Goal: Find specific page/section: Find specific page/section

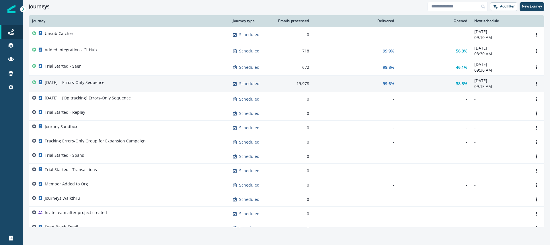
click at [126, 85] on div "[DATE] | Errors-Only Sequence" at bounding box center [129, 84] width 194 height 8
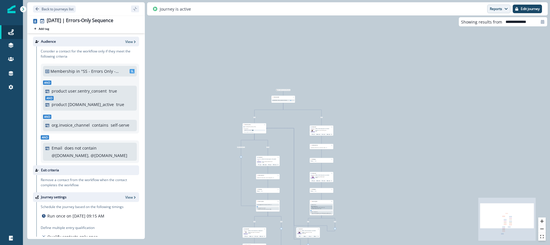
click at [507, 9] on icon "button" at bounding box center [506, 8] width 3 height 3
click at [472, 26] on p "Email Report" at bounding box center [469, 23] width 28 height 7
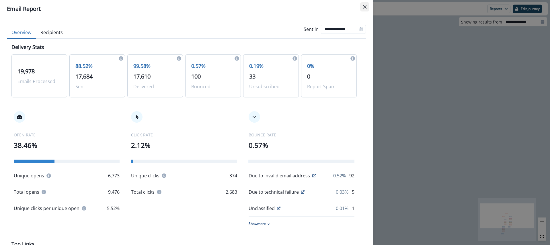
click at [366, 8] on icon "Close" at bounding box center [364, 6] width 3 height 3
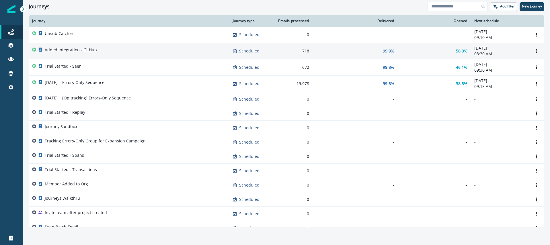
click at [127, 52] on div "Added Integration - GitHub" at bounding box center [129, 51] width 194 height 8
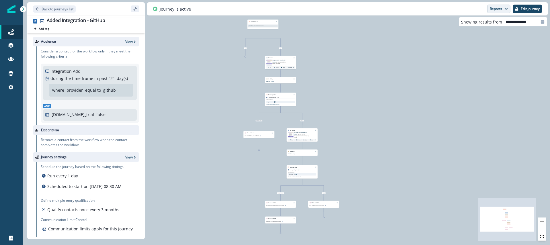
click at [508, 12] on button "Reports" at bounding box center [499, 9] width 23 height 9
click at [472, 24] on p "Email Report" at bounding box center [469, 23] width 28 height 7
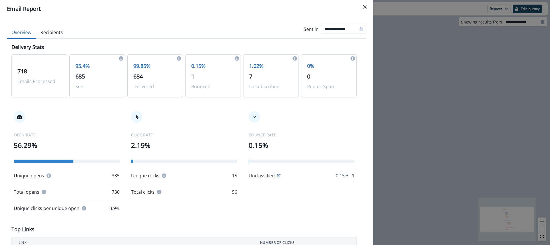
drag, startPoint x: 367, startPoint y: 7, endPoint x: 378, endPoint y: 8, distance: 11.8
click at [367, 7] on button "Close" at bounding box center [364, 6] width 9 height 9
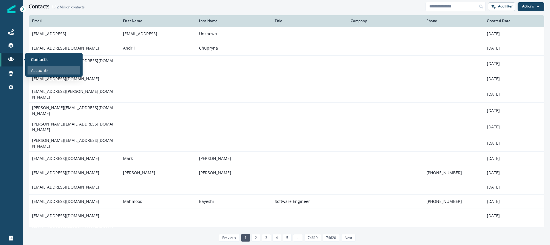
click at [43, 71] on p "Accounts" at bounding box center [40, 70] width 18 height 6
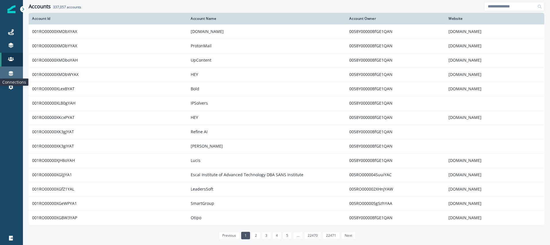
click at [11, 73] on icon at bounding box center [11, 74] width 6 height 6
